Goal: Information Seeking & Learning: Learn about a topic

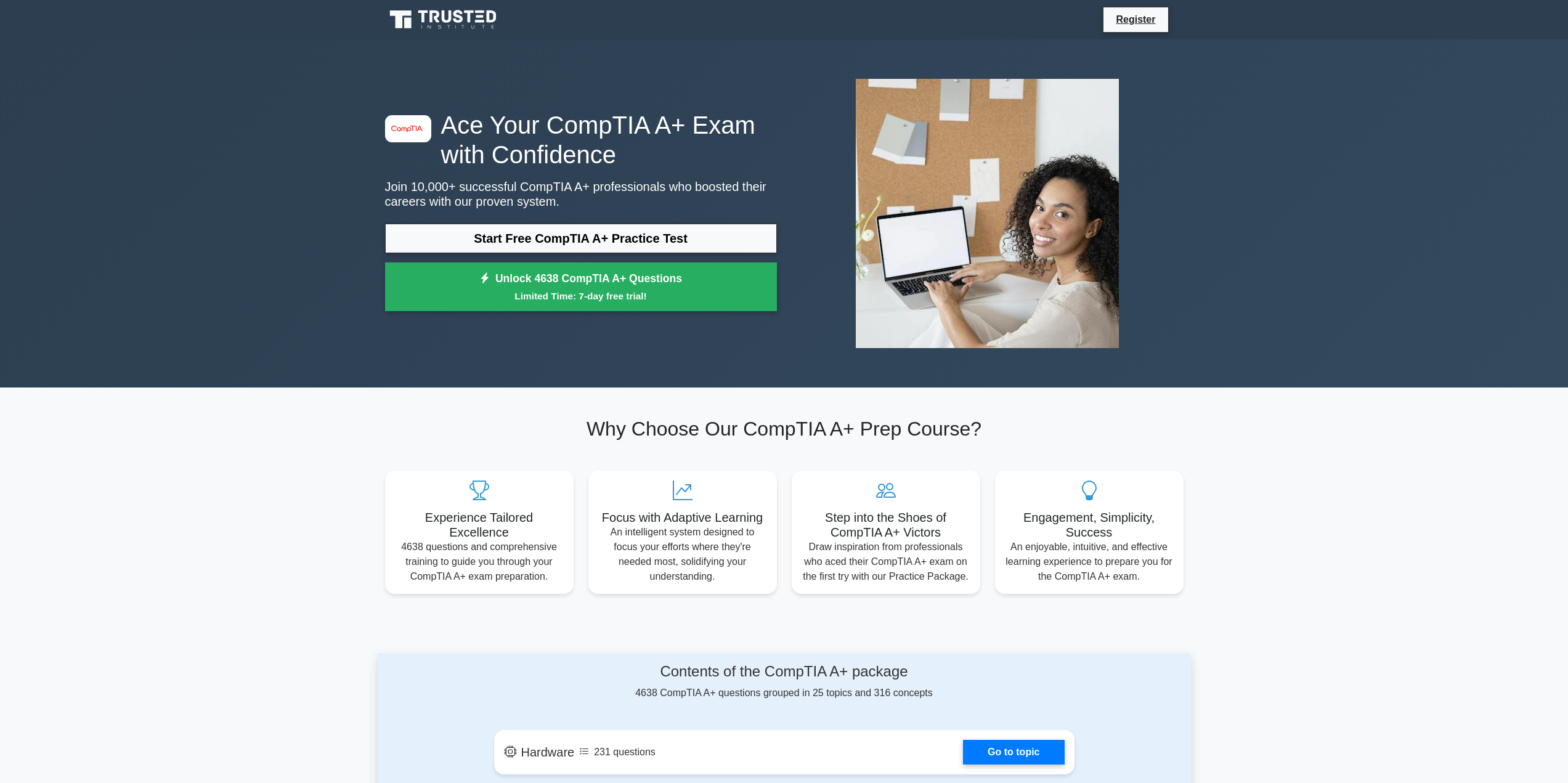
click at [457, 22] on icon at bounding box center [458, 16] width 10 height 13
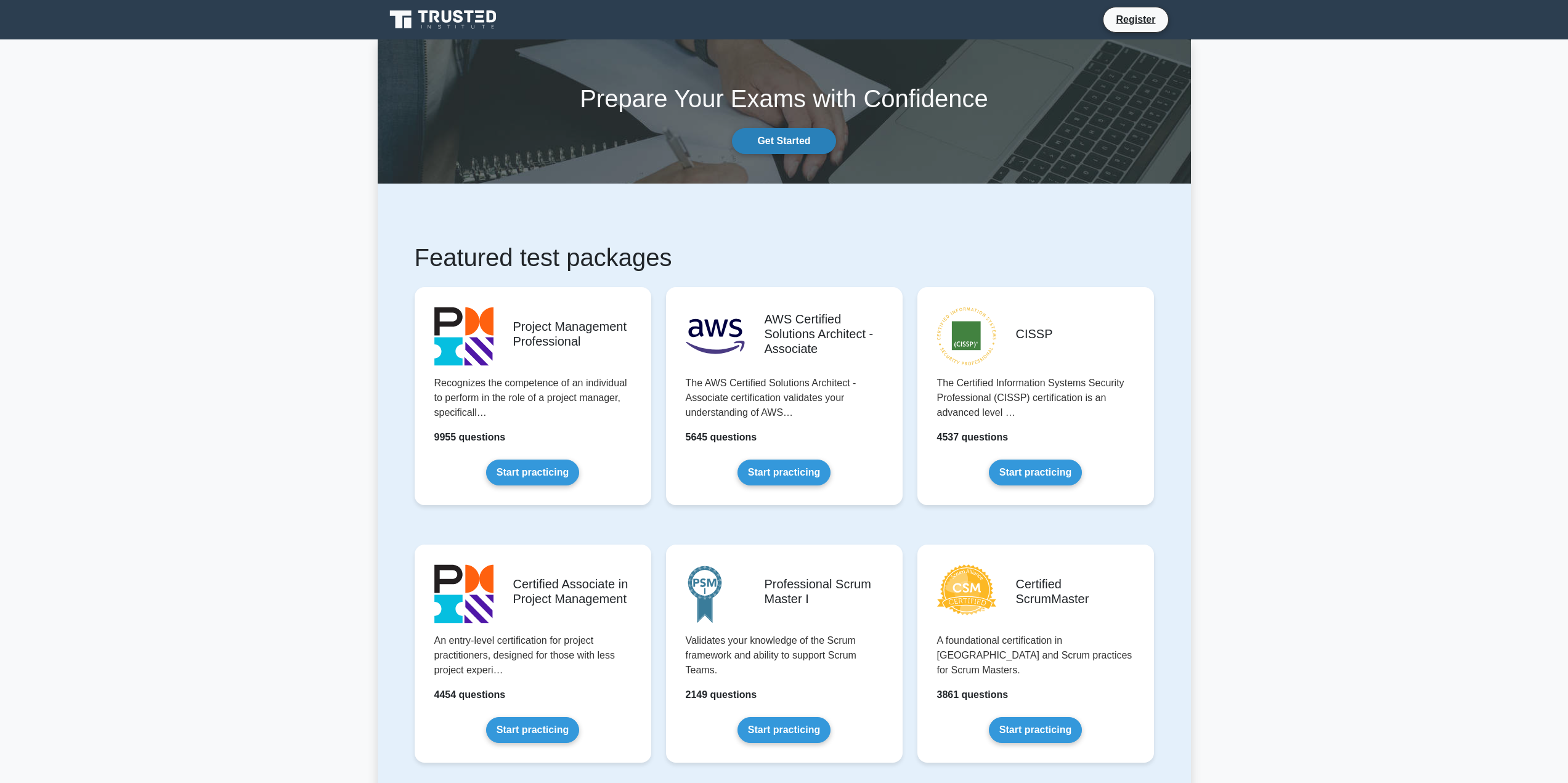
click at [789, 142] on link "Get Started" at bounding box center [784, 141] width 104 height 26
